Goal: Feedback & Contribution: Leave review/rating

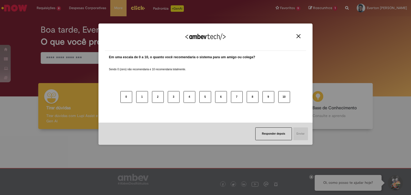
click at [298, 37] on img "Close" at bounding box center [298, 36] width 4 height 4
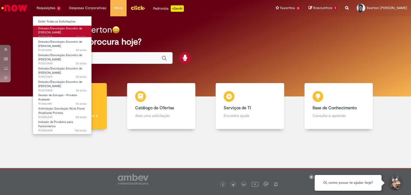
click at [60, 30] on span "Emissão/Devolução Encontro de [PERSON_NAME]" at bounding box center [60, 30] width 44 height 8
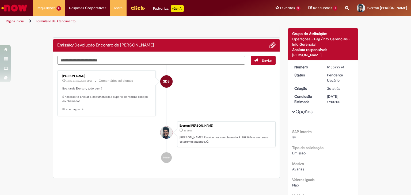
scroll to position [25, 0]
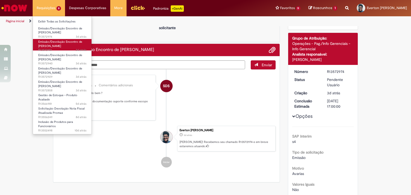
click at [55, 44] on link "Emissão/Devolução Encontro de Contas Fornecedor 3d atrás 3 dias atrás R13572951" at bounding box center [62, 44] width 59 height 11
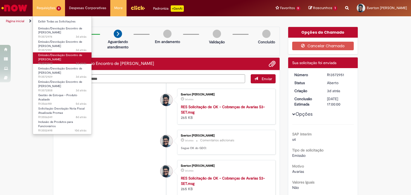
click at [59, 60] on span "Emissão/Devolução Encontro de [PERSON_NAME]" at bounding box center [60, 57] width 44 height 8
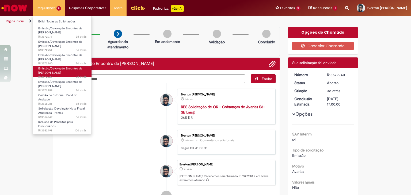
click at [60, 69] on span "Emissão/Devolução Encontro de [PERSON_NAME]" at bounding box center [60, 71] width 44 height 8
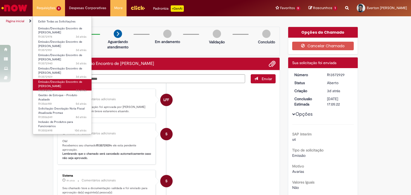
click at [49, 83] on span "Emissão/Devolução Encontro de [PERSON_NAME]" at bounding box center [60, 84] width 44 height 8
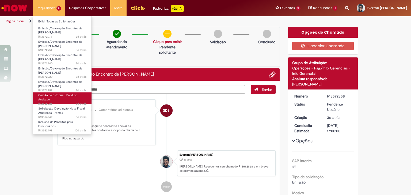
click at [59, 97] on span "Gestão de Estoque – Produto Acabado" at bounding box center [57, 97] width 39 height 8
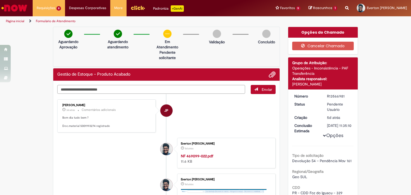
click at [103, 87] on textarea "Digite sua mensagem aqui..." at bounding box center [151, 89] width 188 height 9
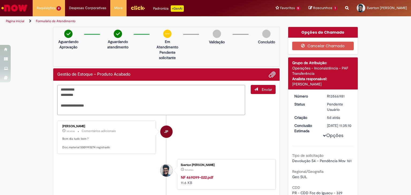
type textarea "**********"
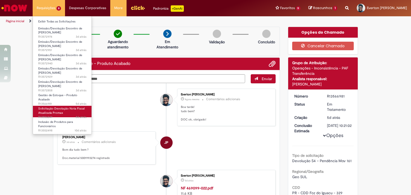
click at [64, 111] on link "Solicitação Devolução Nota Fiscal Atualizada Promax 8d atrás 8 dias atrás R1355…" at bounding box center [62, 111] width 59 height 11
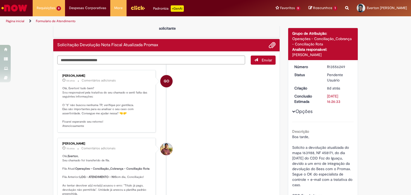
scroll to position [35, 0]
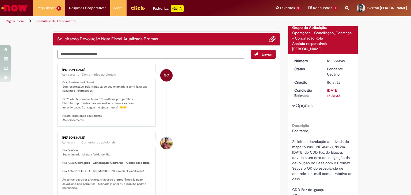
click at [134, 53] on textarea "Digite sua mensagem aqui..." at bounding box center [151, 54] width 188 height 9
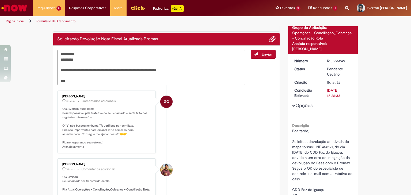
type textarea "**********"
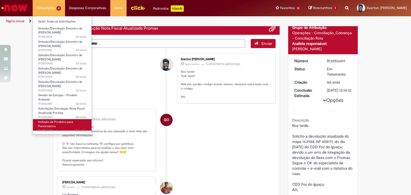
click at [51, 126] on span "Inclusão de Produtos para Funcionários" at bounding box center [55, 124] width 35 height 8
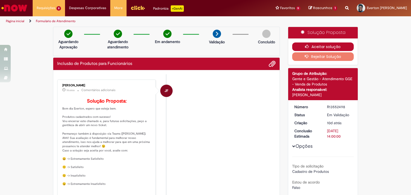
click at [339, 46] on button "Aceitar solução" at bounding box center [323, 47] width 62 height 9
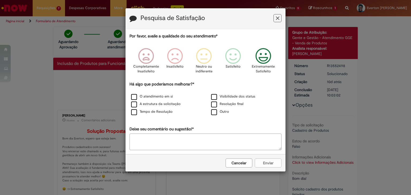
click at [261, 62] on icon "Feedback" at bounding box center [263, 56] width 20 height 16
click at [163, 98] on label "O atendimento em si" at bounding box center [152, 96] width 42 height 5
click at [169, 104] on label "A estrutura da solicitação" at bounding box center [155, 104] width 49 height 5
click at [224, 99] on div "Visibilidade dos status" at bounding box center [245, 97] width 79 height 7
click at [230, 105] on label "Resolução final" at bounding box center [227, 104] width 32 height 5
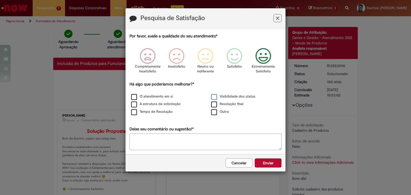
click at [240, 94] on label "Visibilidade dos status" at bounding box center [233, 96] width 44 height 5
click at [167, 113] on label "Tempo de Resolução" at bounding box center [151, 111] width 41 height 5
click at [271, 164] on button "Enviar" at bounding box center [268, 163] width 27 height 9
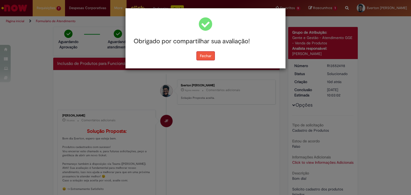
click at [207, 55] on button "Fechar" at bounding box center [205, 55] width 18 height 9
